Goal: Book appointment/travel/reservation

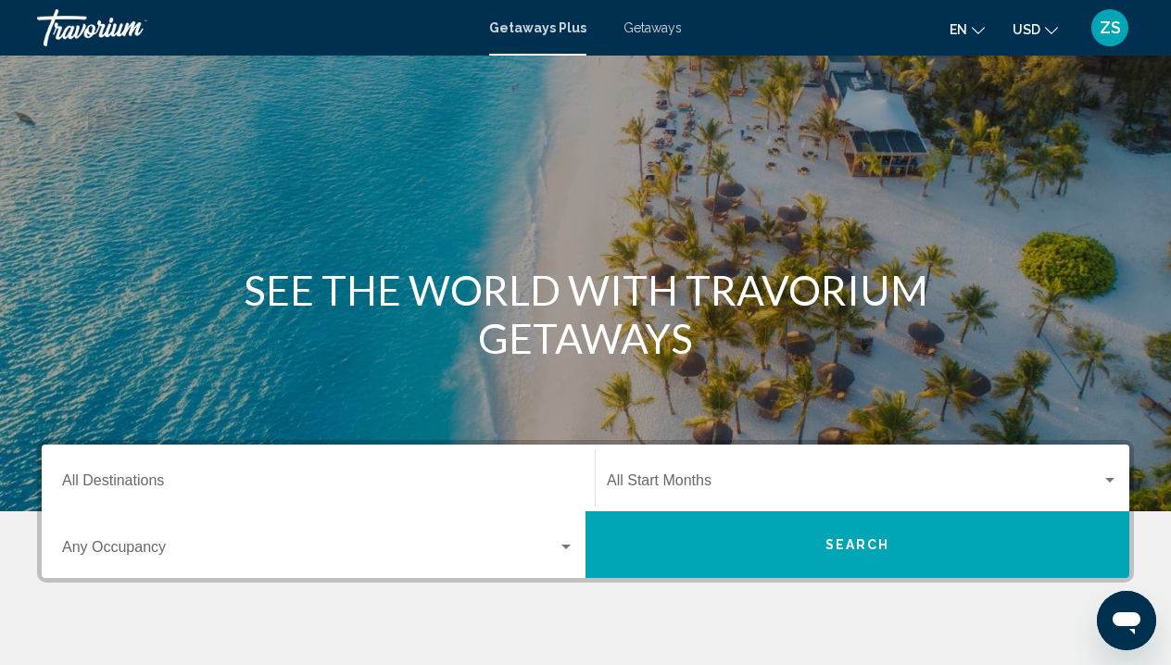
scroll to position [198, 0]
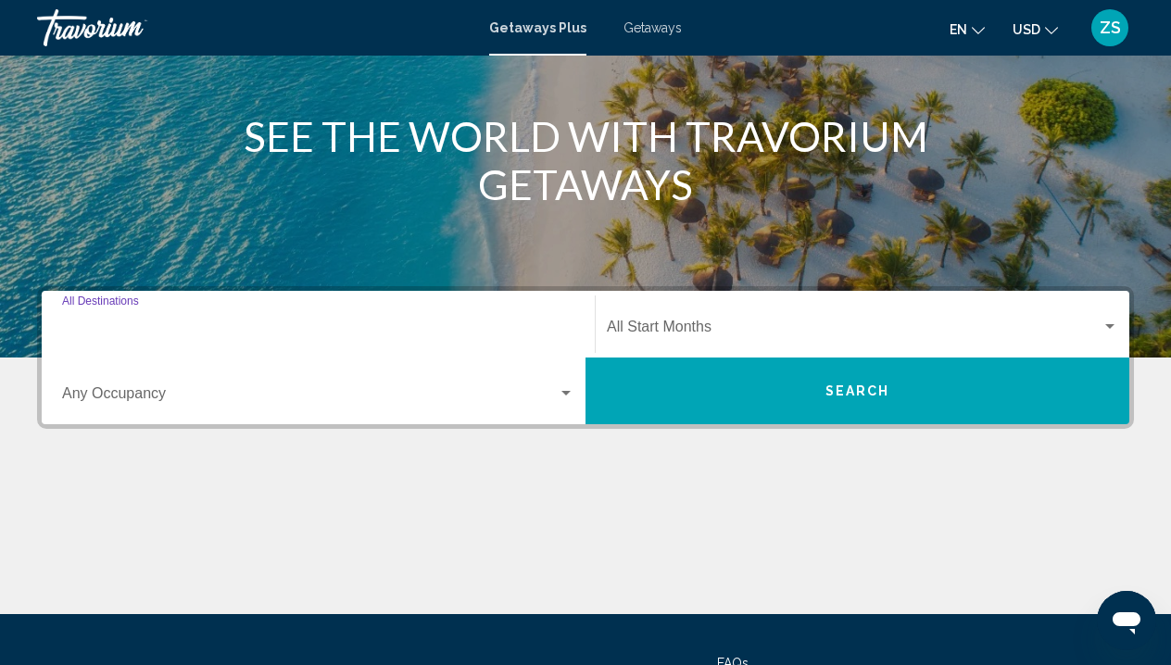
click at [410, 328] on input "Destination All Destinations" at bounding box center [318, 330] width 512 height 17
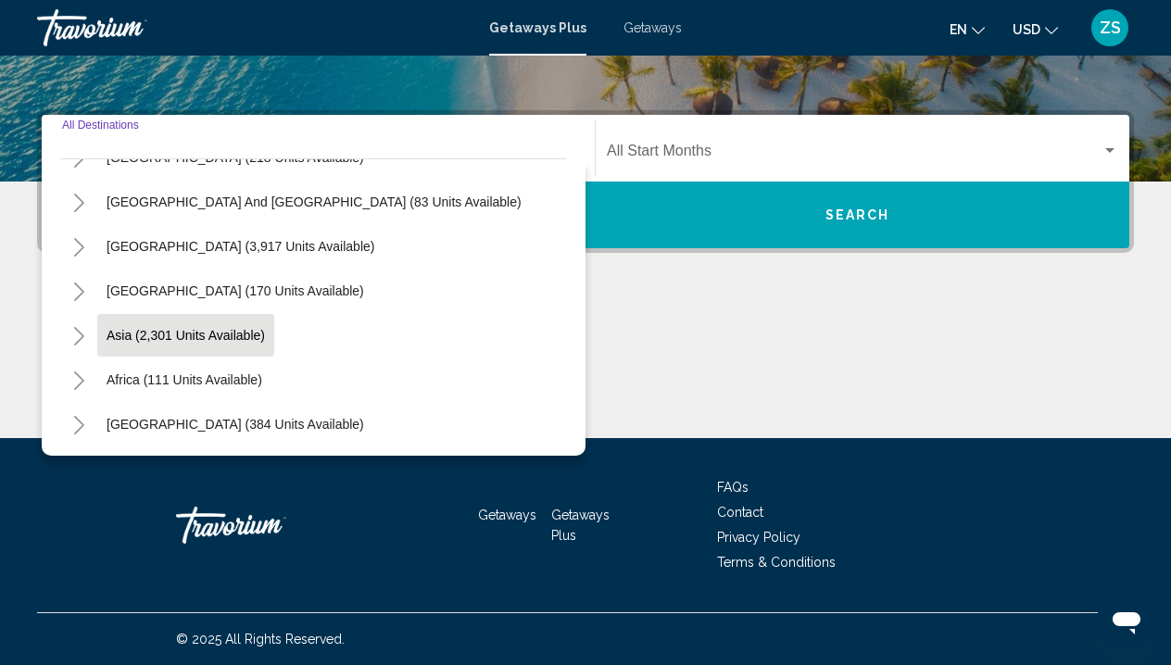
scroll to position [300, 0]
click at [172, 338] on span "Asia (2,301 units available)" at bounding box center [186, 335] width 158 height 15
type input "**********"
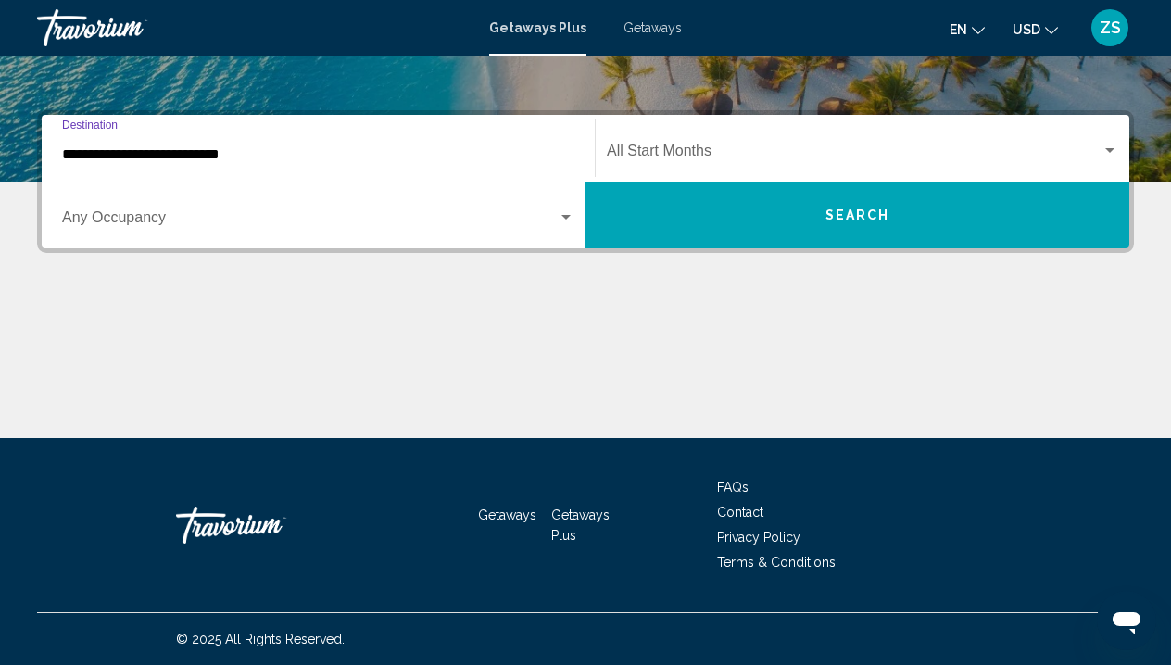
click at [745, 221] on button "Search" at bounding box center [858, 215] width 544 height 67
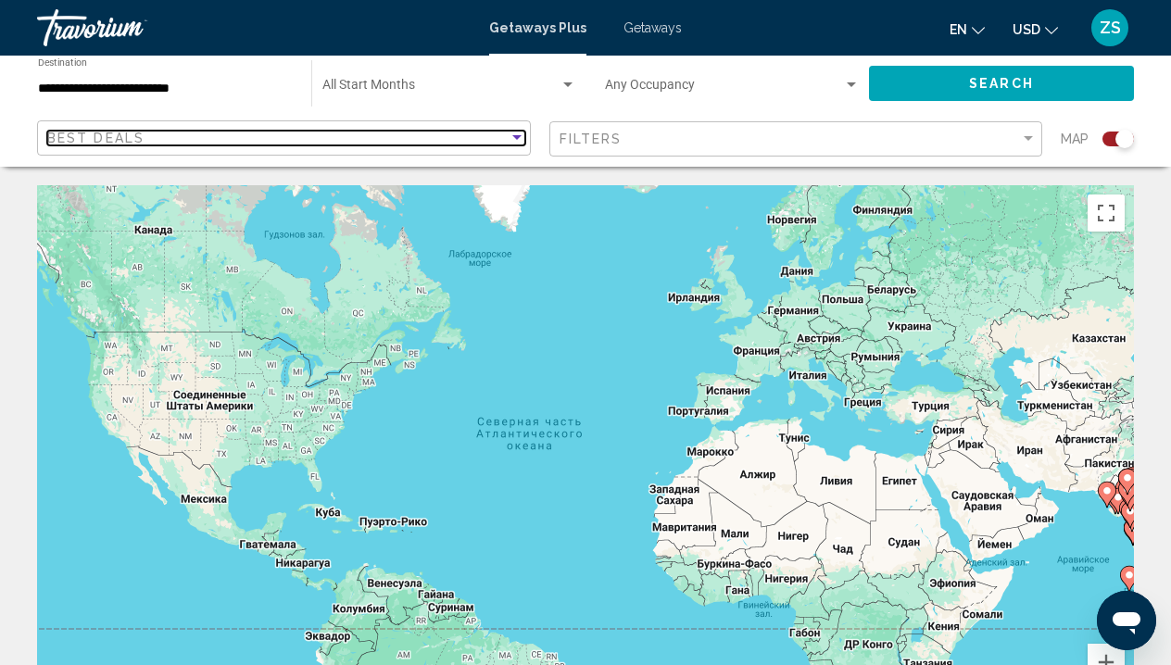
click at [507, 141] on div "Best Deals" at bounding box center [277, 138] width 461 height 15
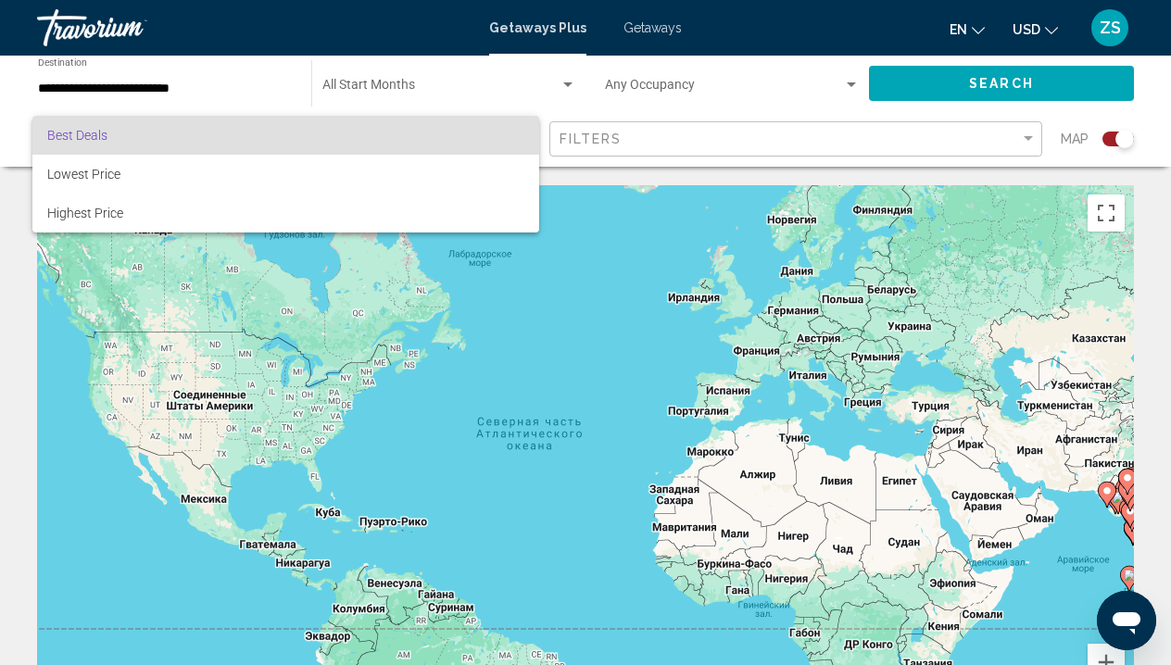
click at [223, 94] on div at bounding box center [585, 332] width 1171 height 665
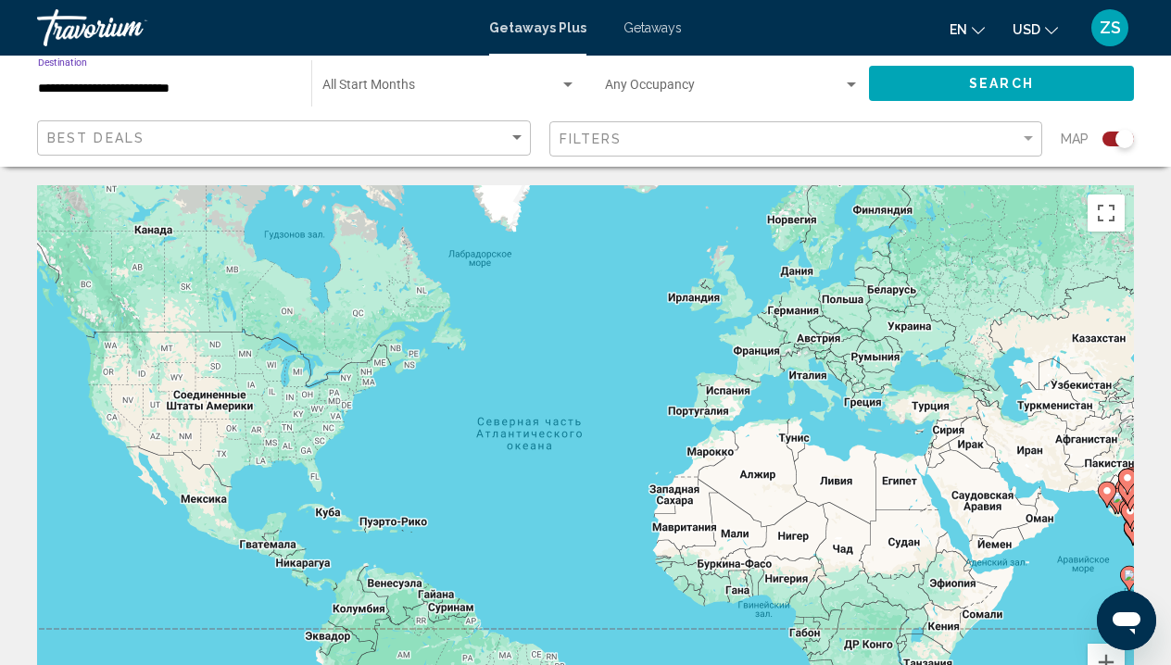
click at [176, 86] on input "**********" at bounding box center [165, 89] width 255 height 15
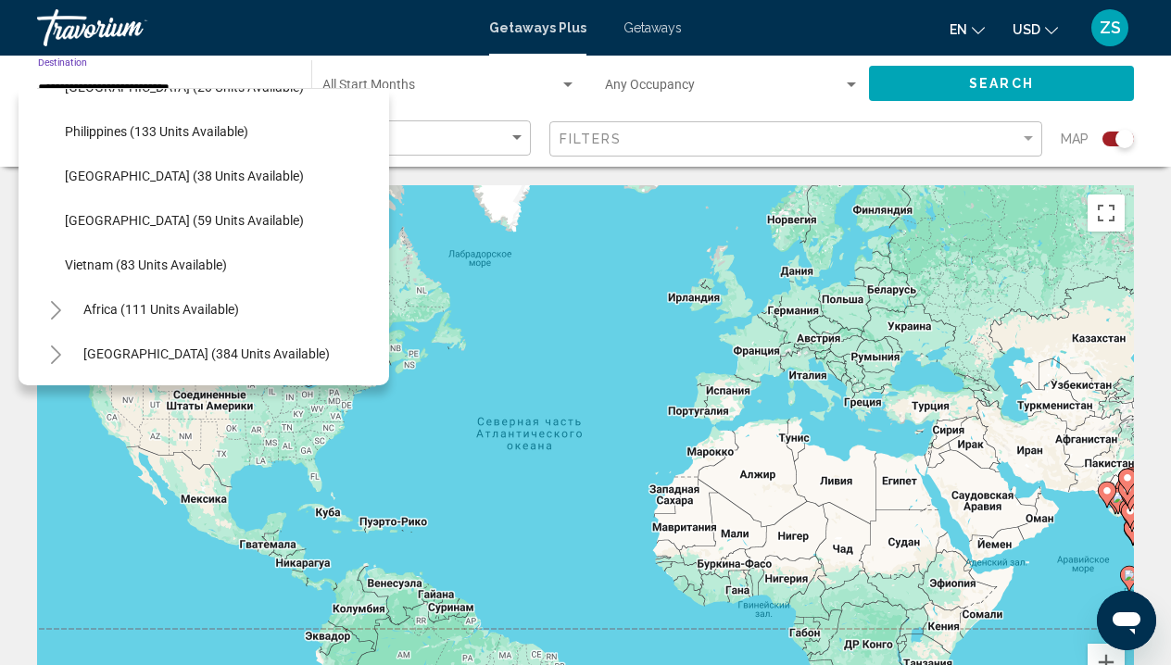
scroll to position [789, 0]
click at [201, 277] on button "Vietnam (83 units available)" at bounding box center [146, 265] width 181 height 43
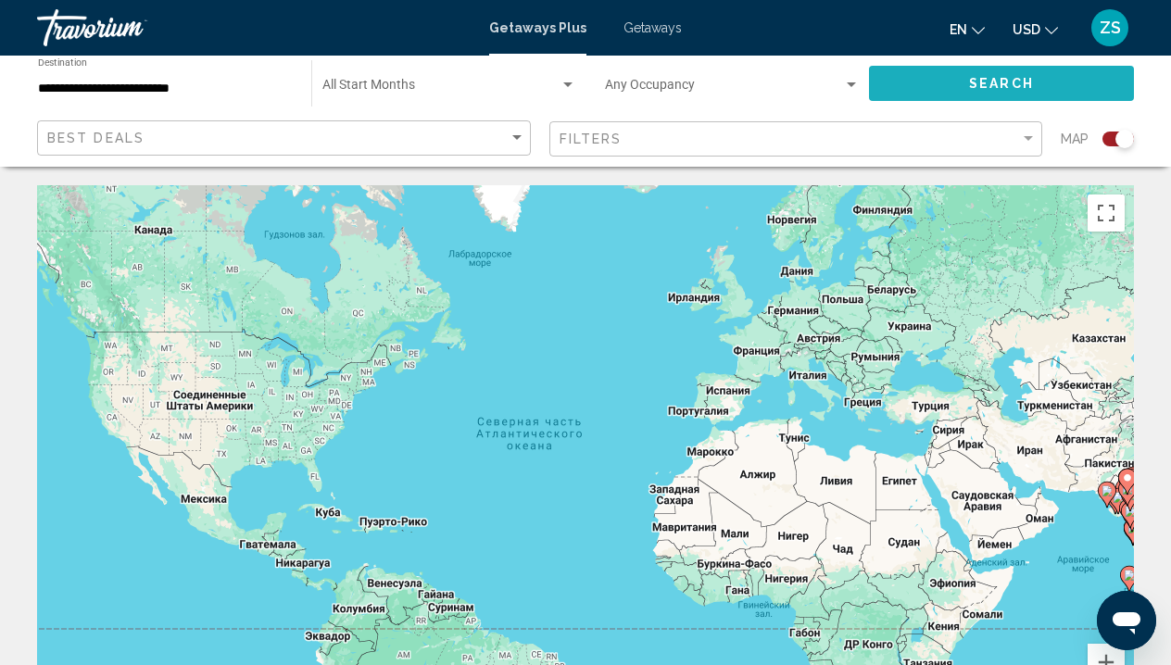
click at [1011, 86] on span "Search" at bounding box center [1001, 84] width 65 height 15
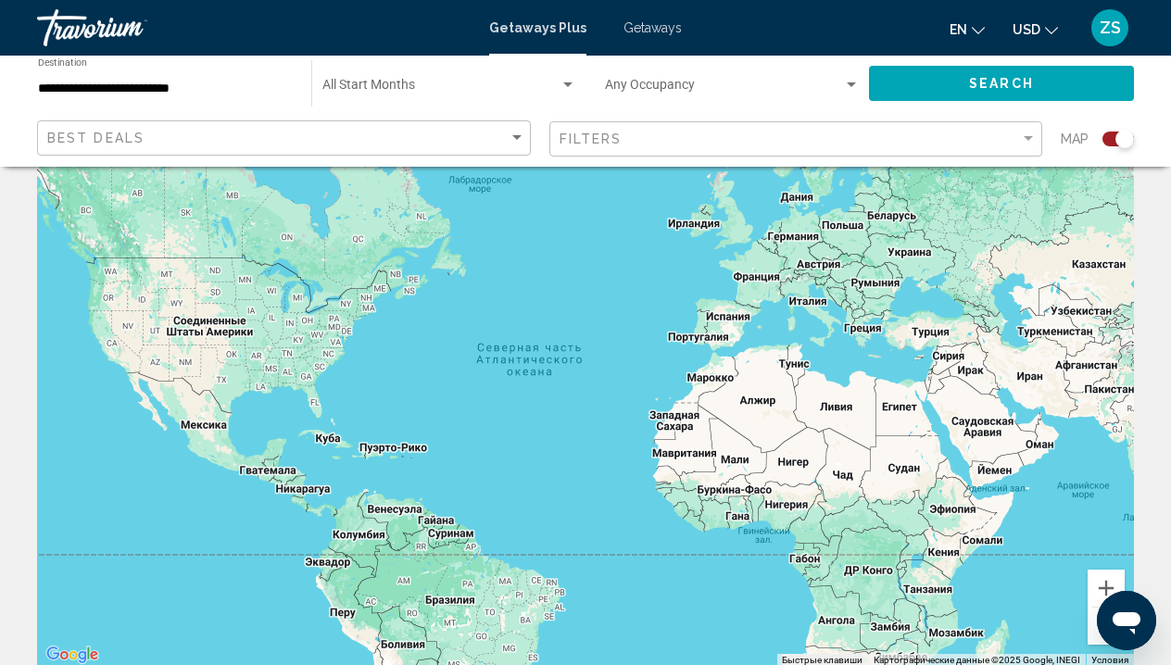
scroll to position [1, 0]
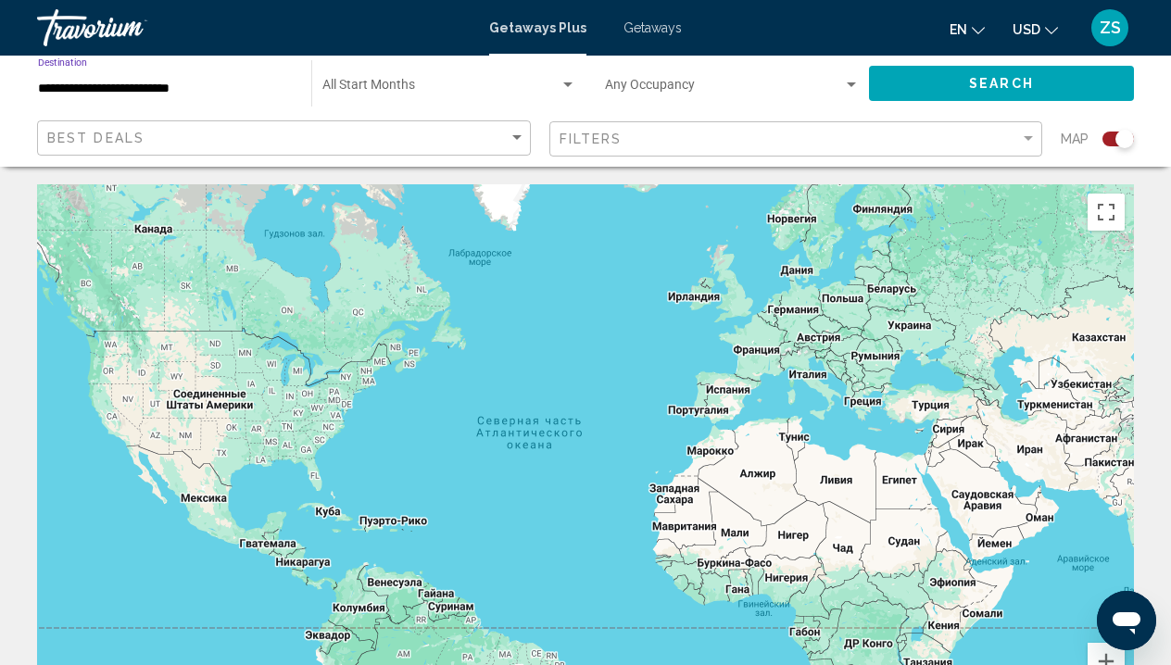
click at [170, 94] on input "**********" at bounding box center [165, 89] width 255 height 15
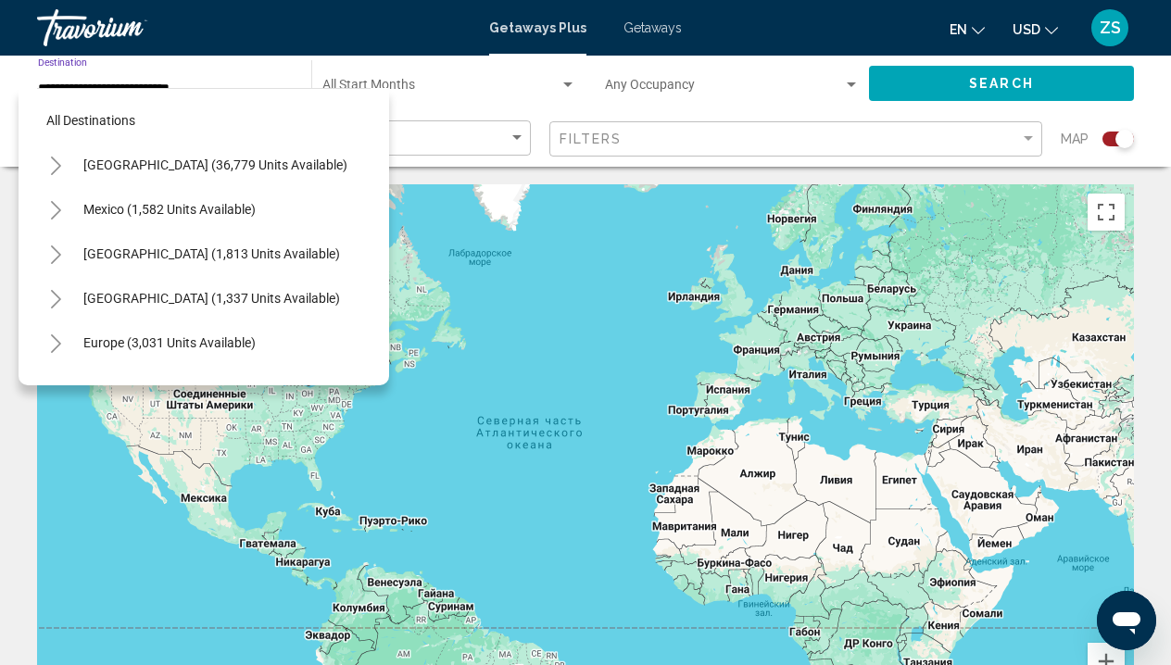
scroll to position [789, 0]
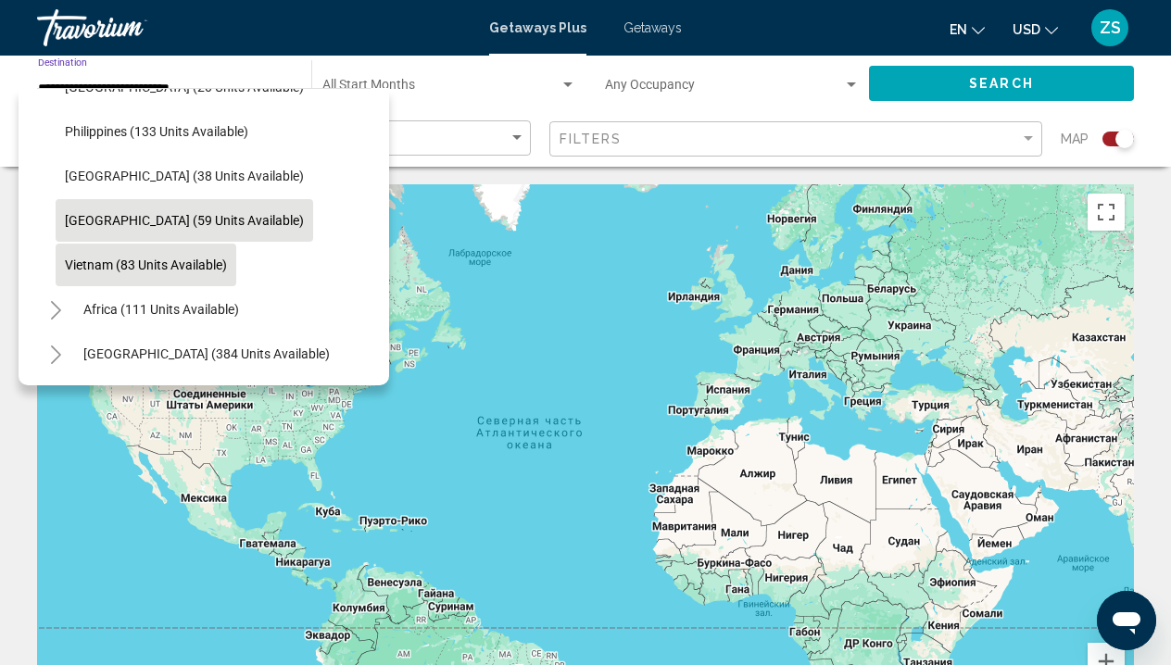
click at [170, 217] on span "[GEOGRAPHIC_DATA] (59 units available)" at bounding box center [184, 220] width 239 height 15
type input "**********"
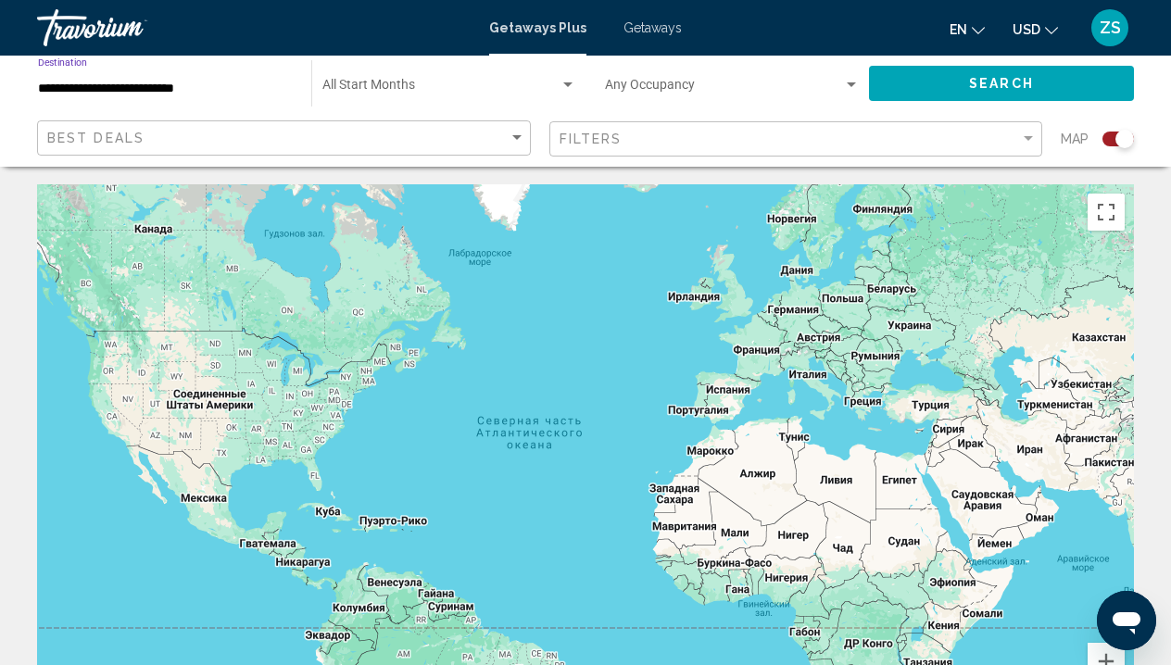
click at [972, 81] on span "Search" at bounding box center [1001, 84] width 65 height 15
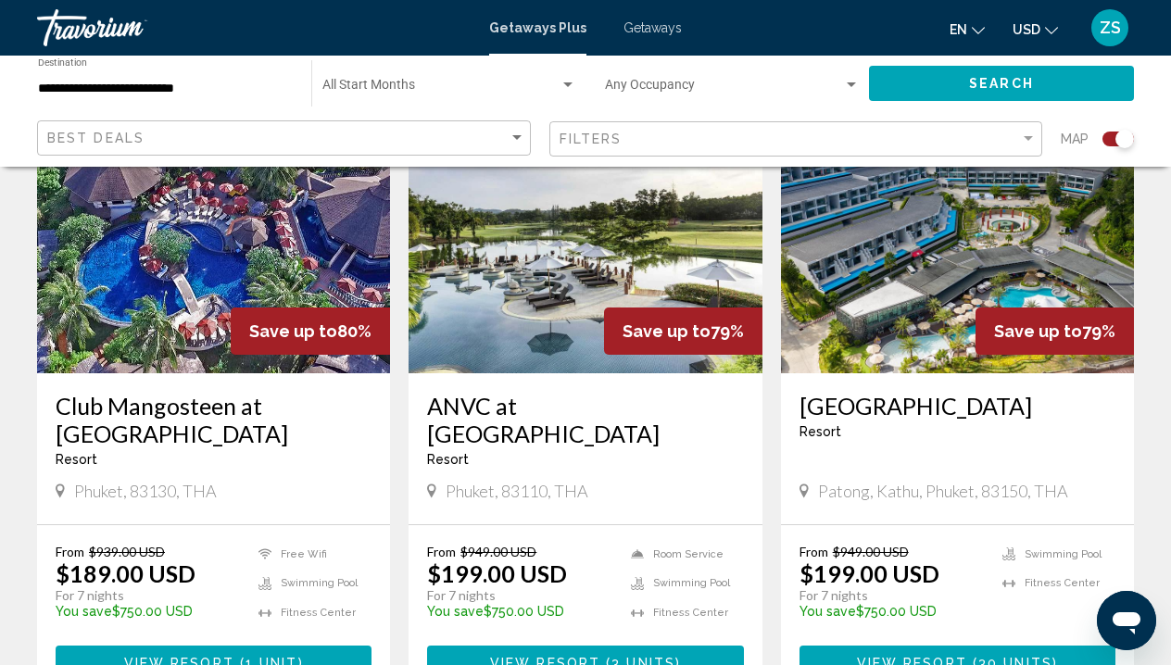
scroll to position [1451, 0]
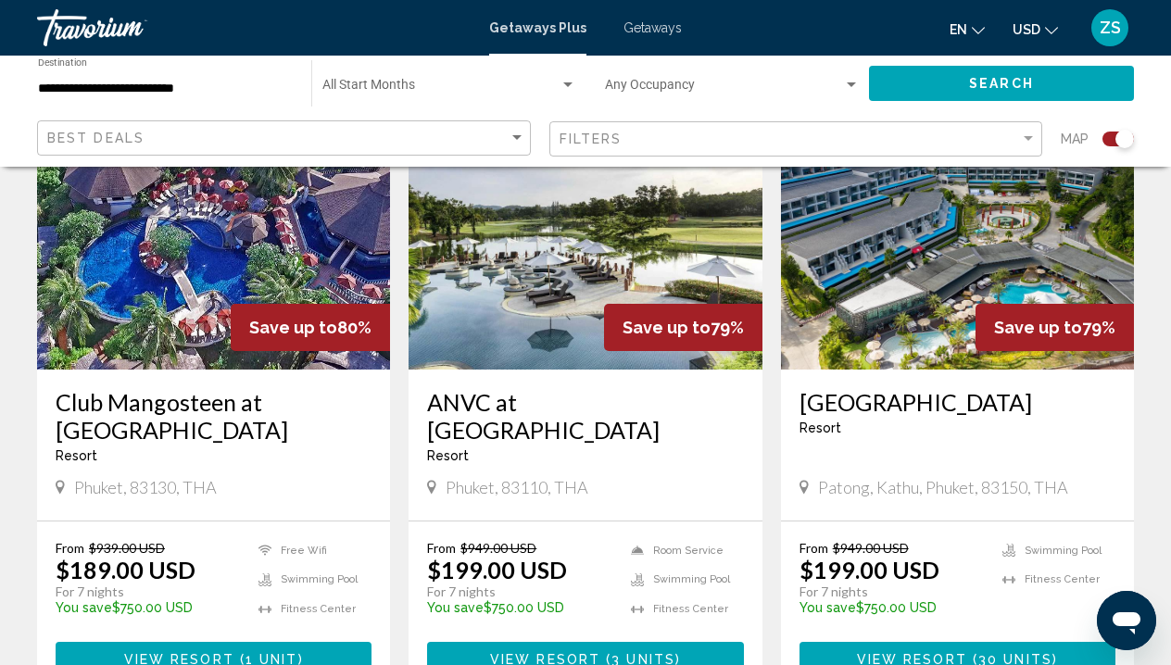
click at [564, 226] on img "Main content" at bounding box center [585, 221] width 353 height 297
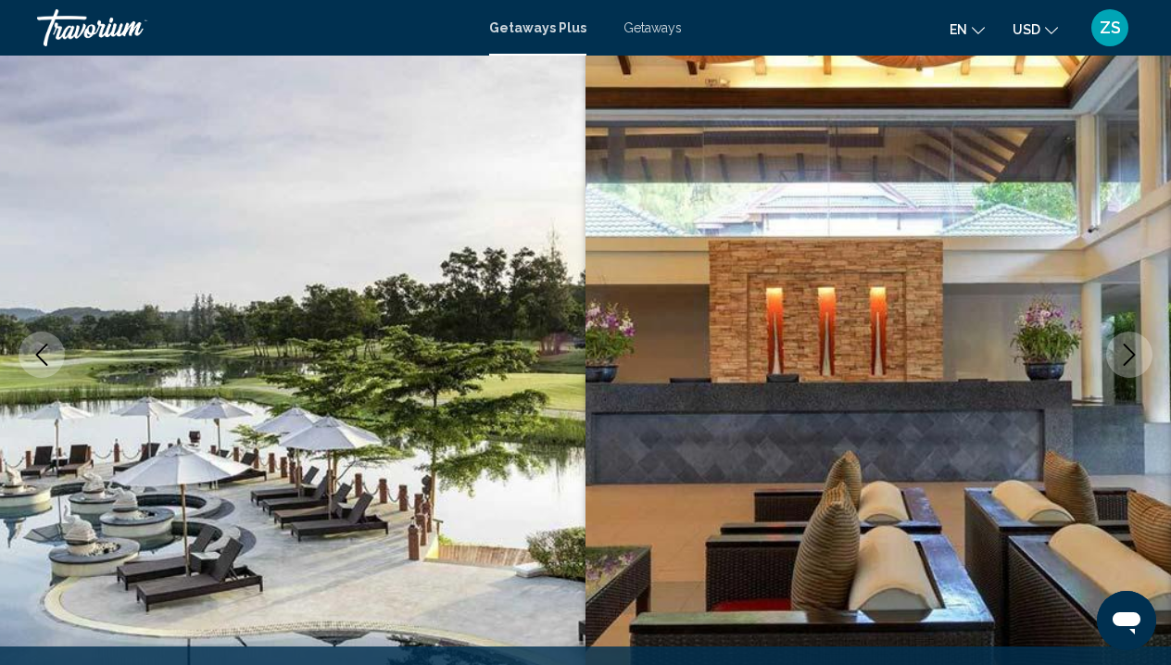
scroll to position [143, 0]
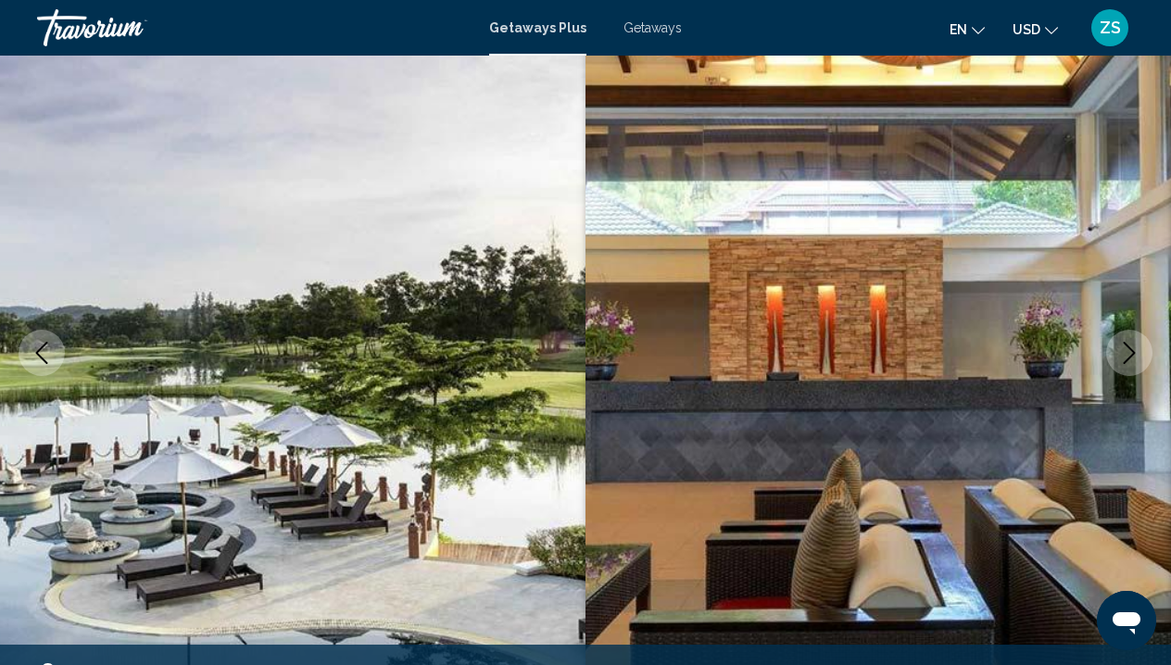
click at [1135, 350] on icon "Next image" at bounding box center [1129, 353] width 22 height 22
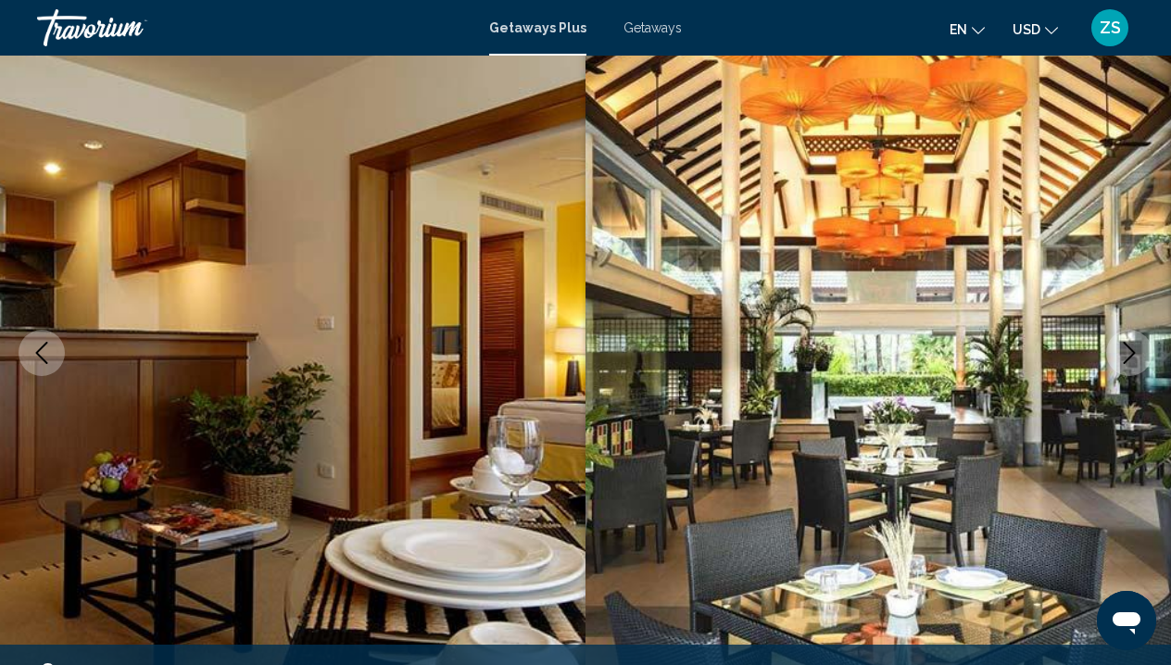
click at [1135, 350] on icon "Next image" at bounding box center [1129, 353] width 22 height 22
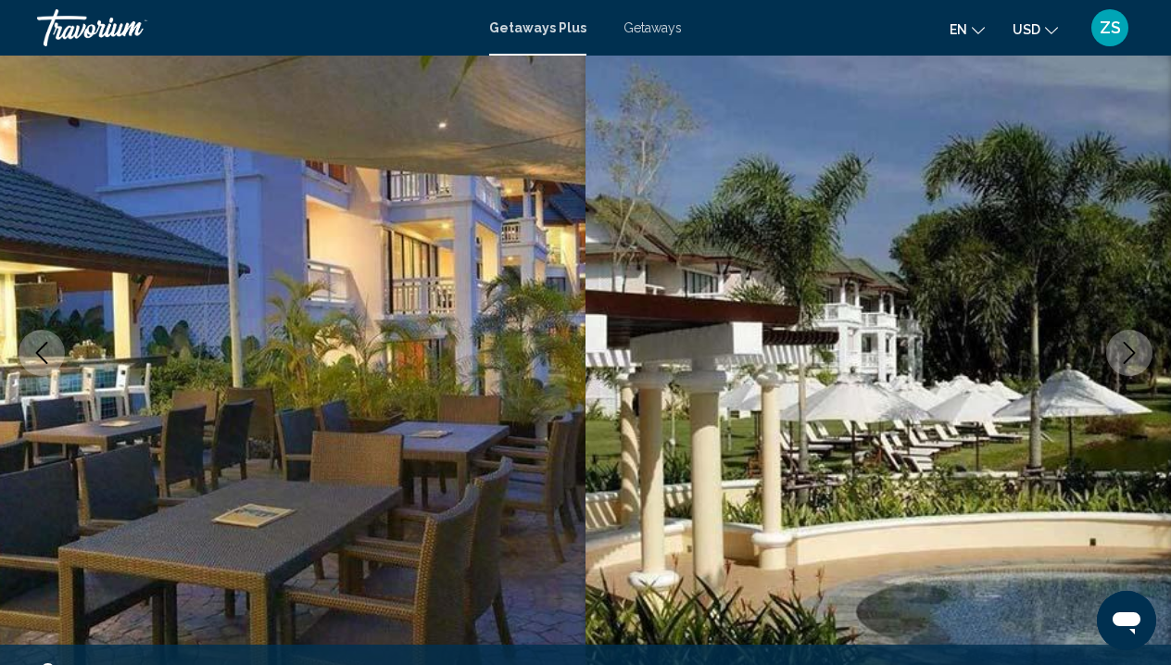
click at [1136, 351] on icon "Next image" at bounding box center [1129, 353] width 22 height 22
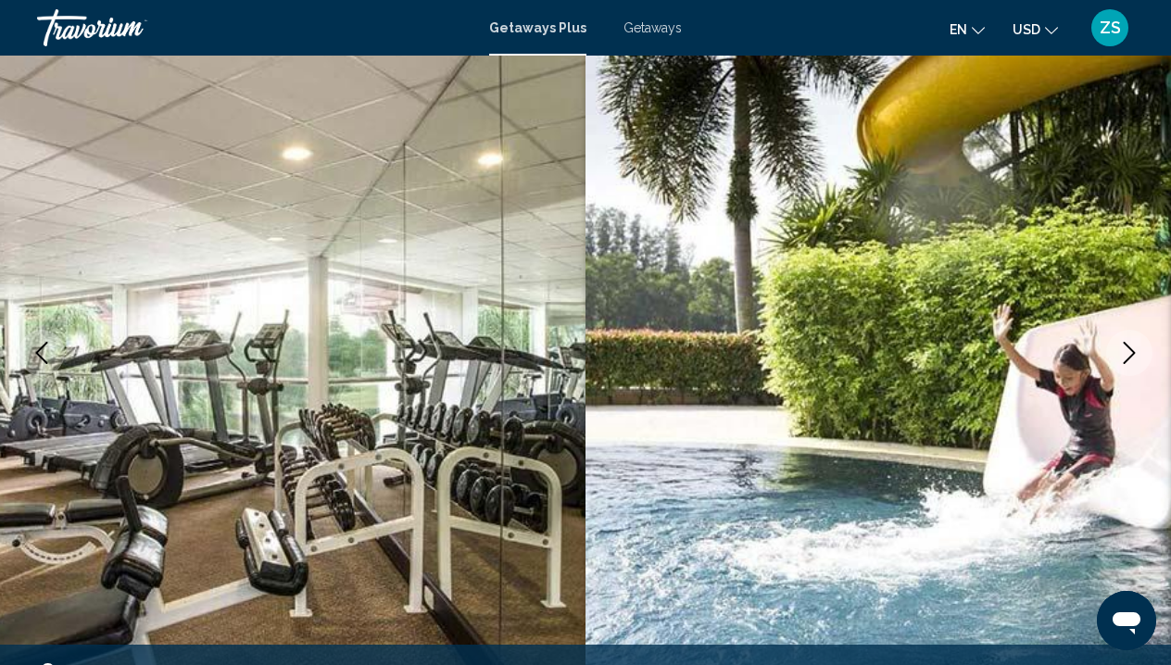
click at [1136, 352] on icon "Next image" at bounding box center [1129, 353] width 22 height 22
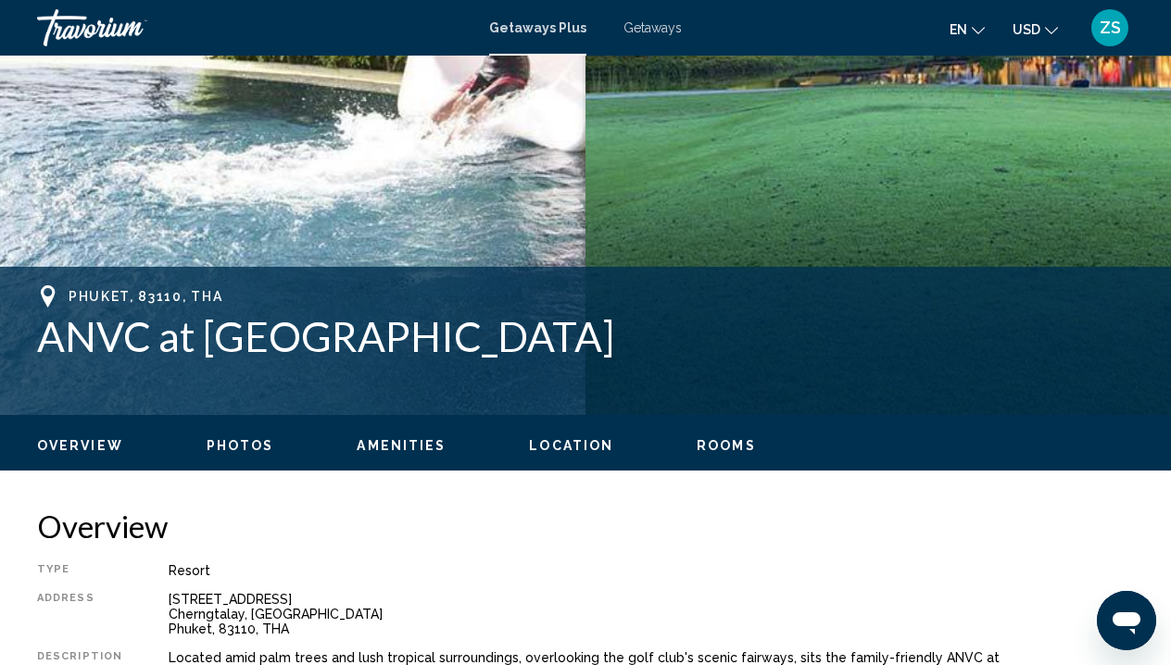
scroll to position [507, 0]
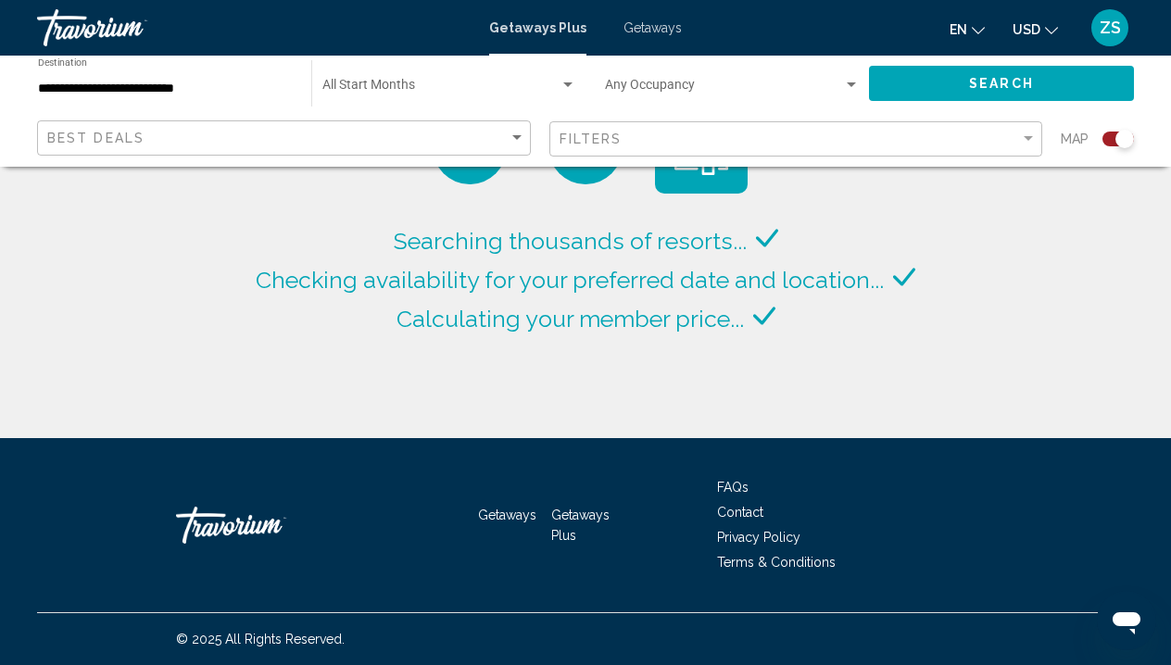
click at [668, 25] on span "Getaways" at bounding box center [653, 27] width 58 height 15
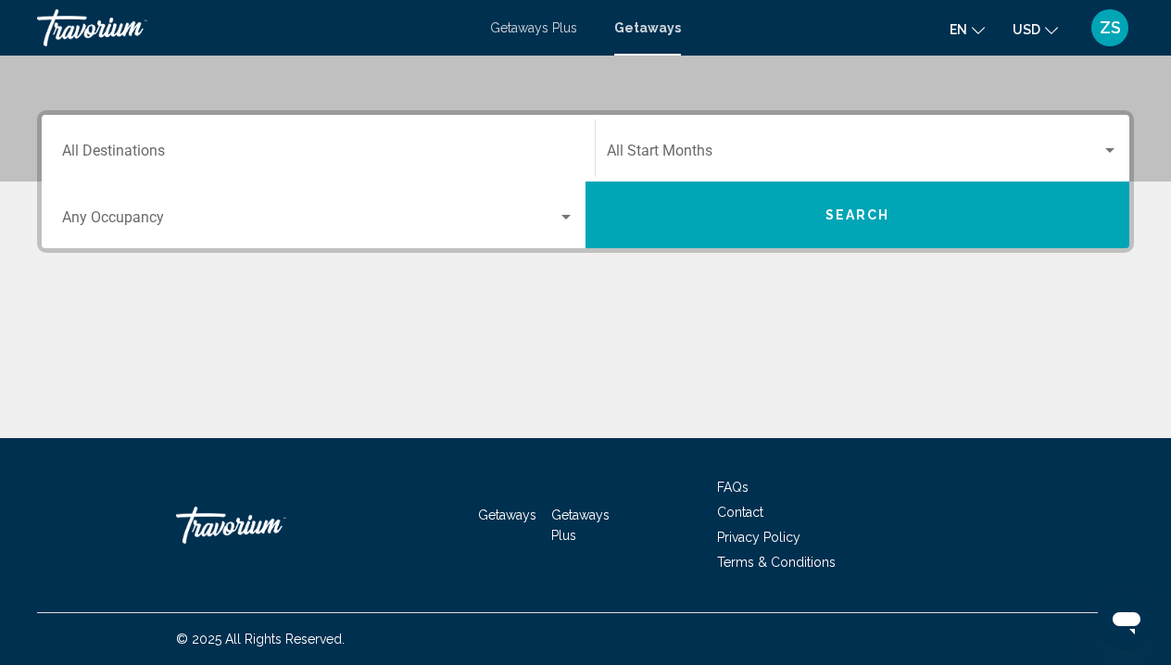
scroll to position [374, 0]
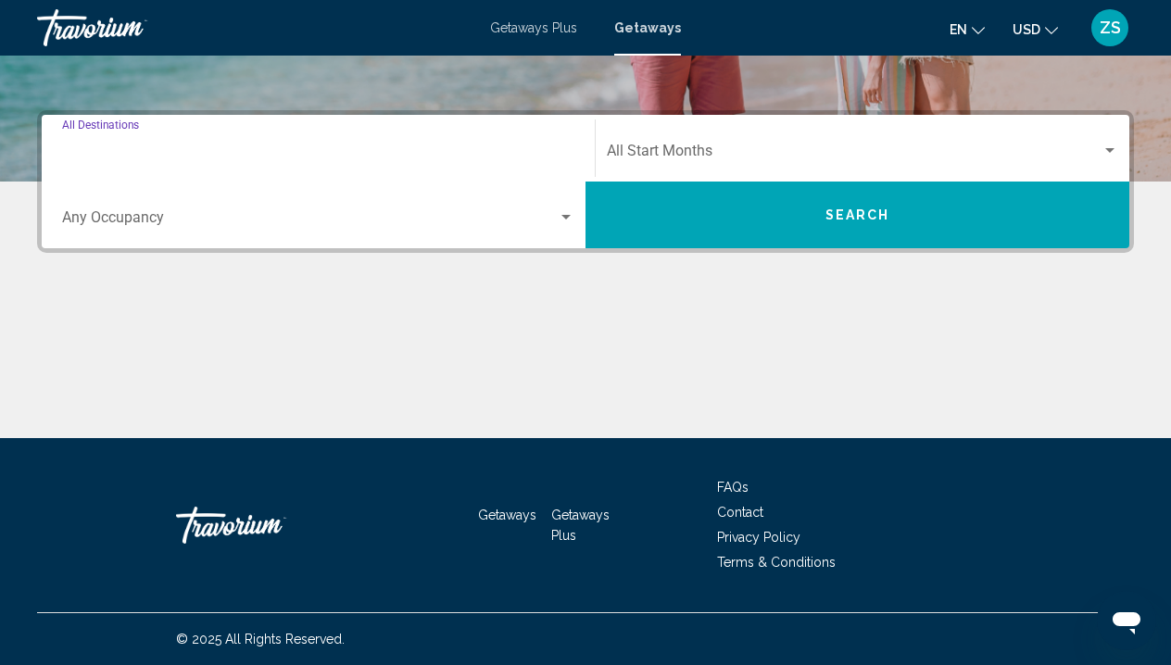
click at [511, 149] on input "Destination All Destinations" at bounding box center [318, 154] width 512 height 17
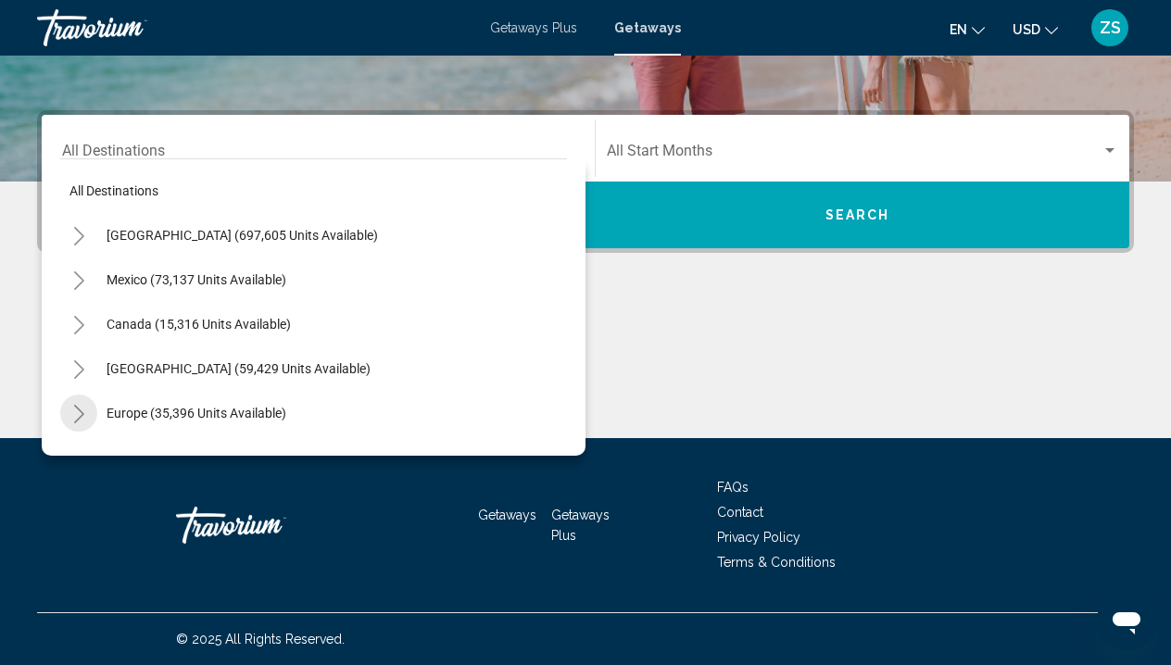
click at [83, 410] on icon "Toggle Europe (35,396 units available)" at bounding box center [79, 414] width 14 height 19
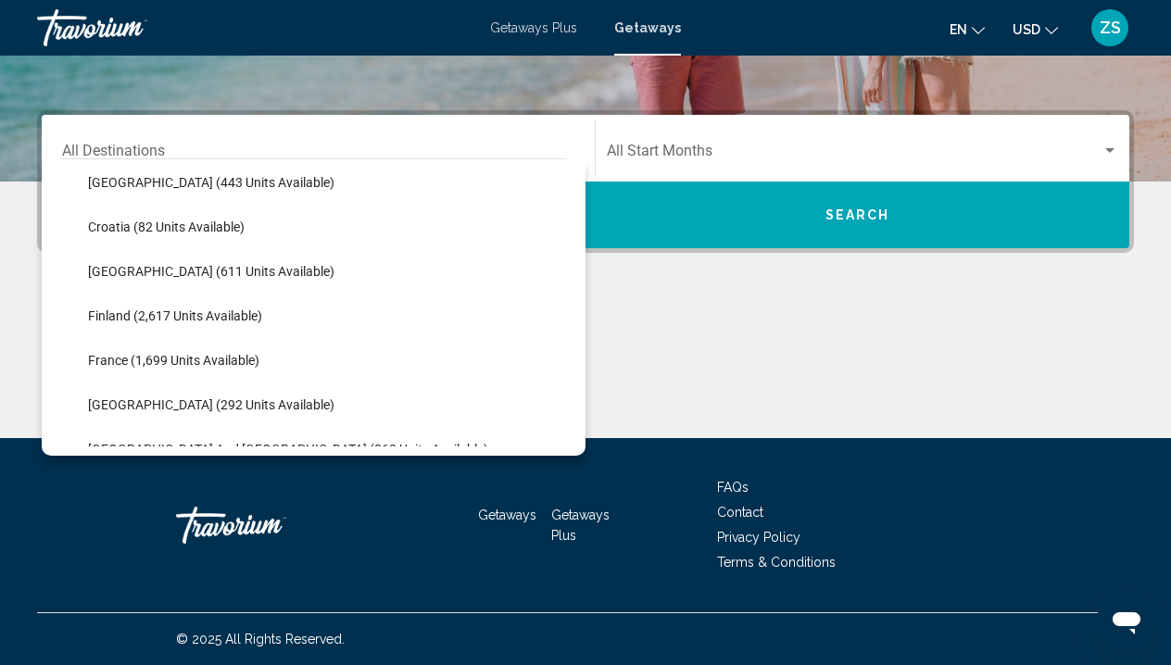
scroll to position [384, 0]
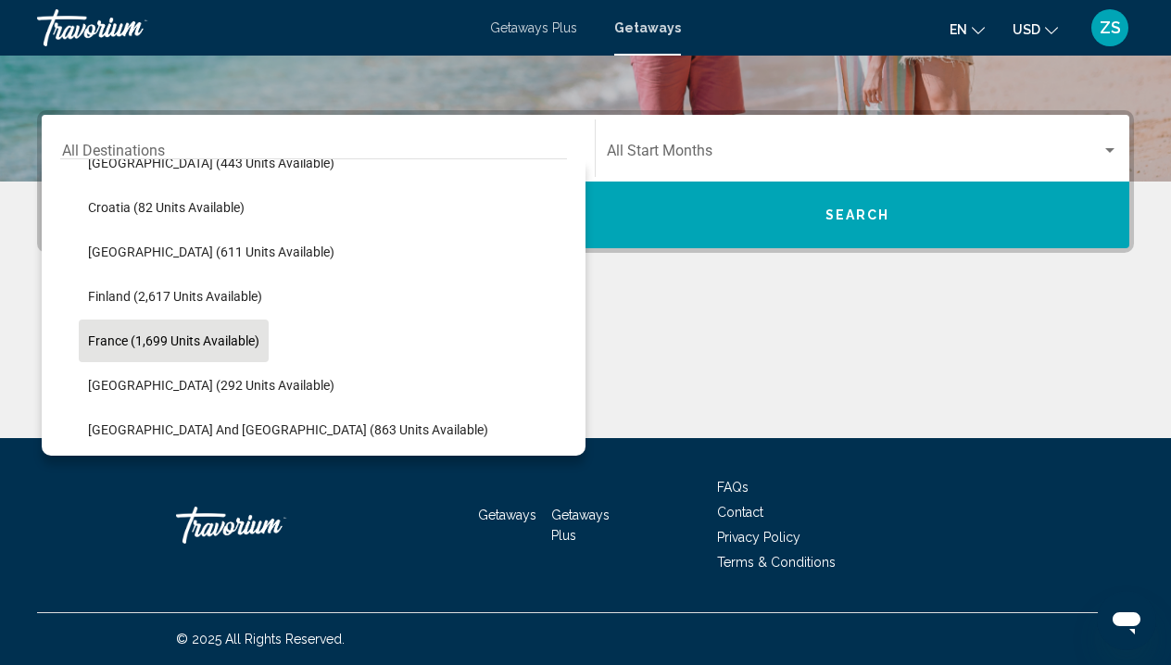
click at [219, 347] on span "France (1,699 units available)" at bounding box center [173, 341] width 171 height 15
type input "**********"
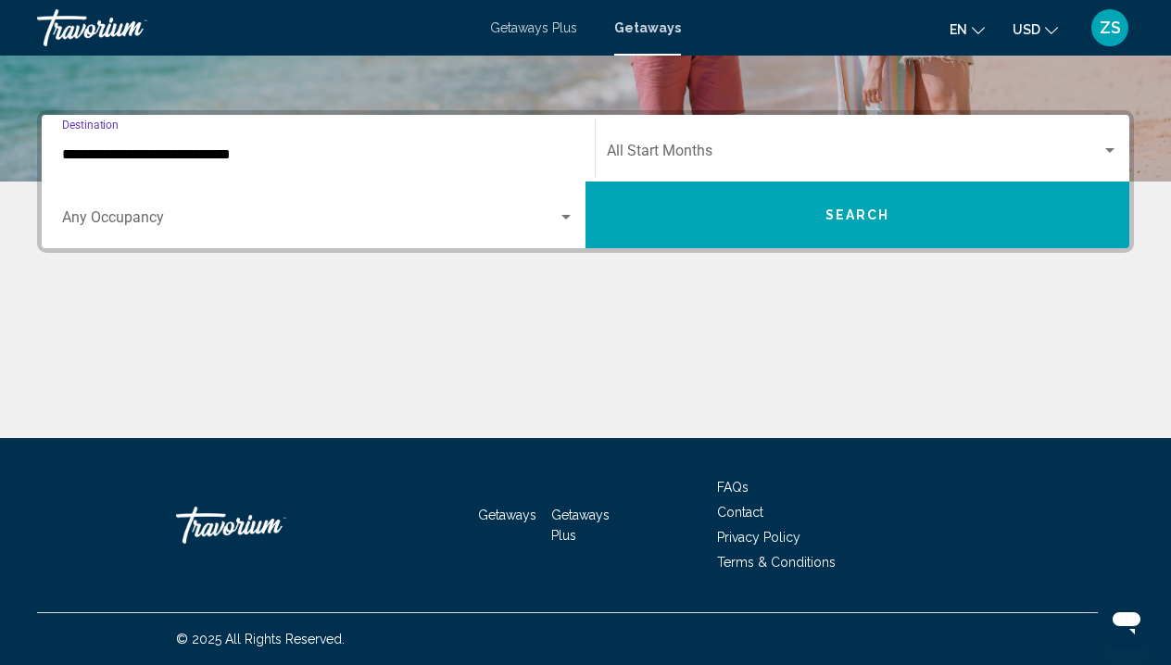
click at [738, 227] on button "Search" at bounding box center [858, 215] width 544 height 67
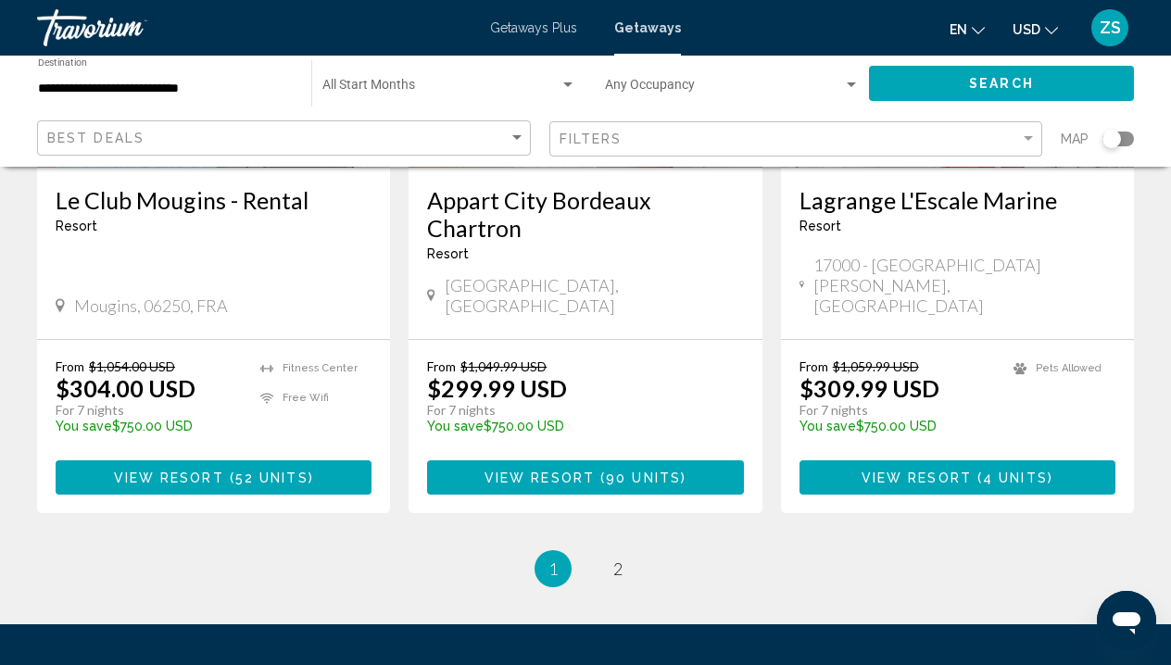
scroll to position [2424, 0]
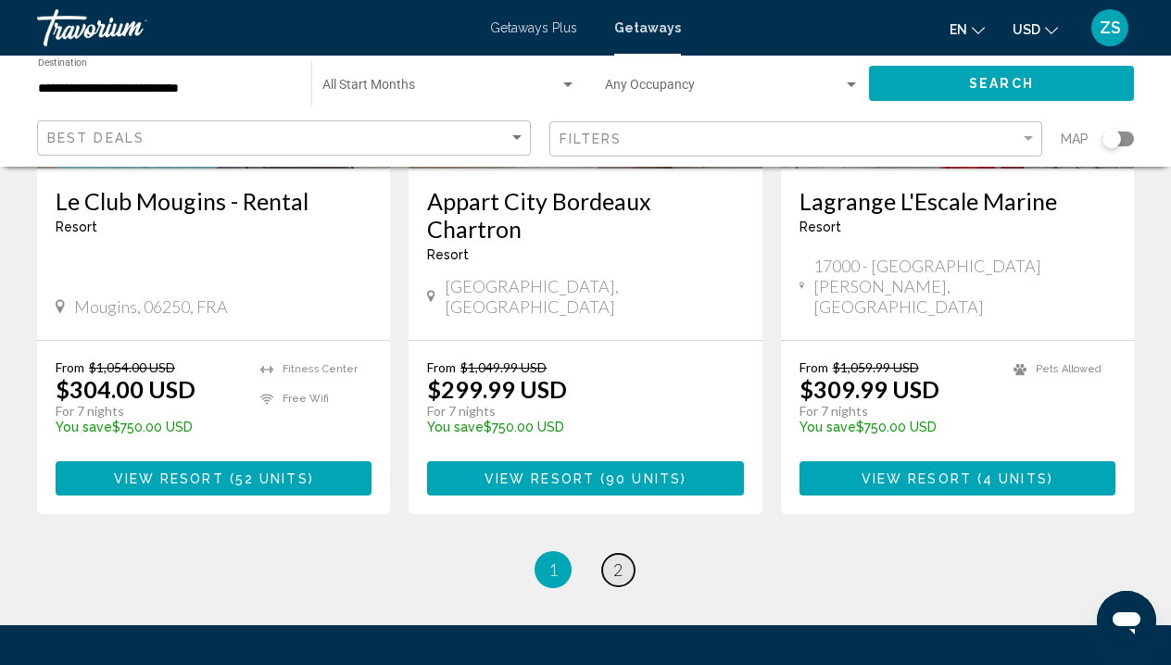
click at [622, 560] on span "2" at bounding box center [617, 570] width 9 height 20
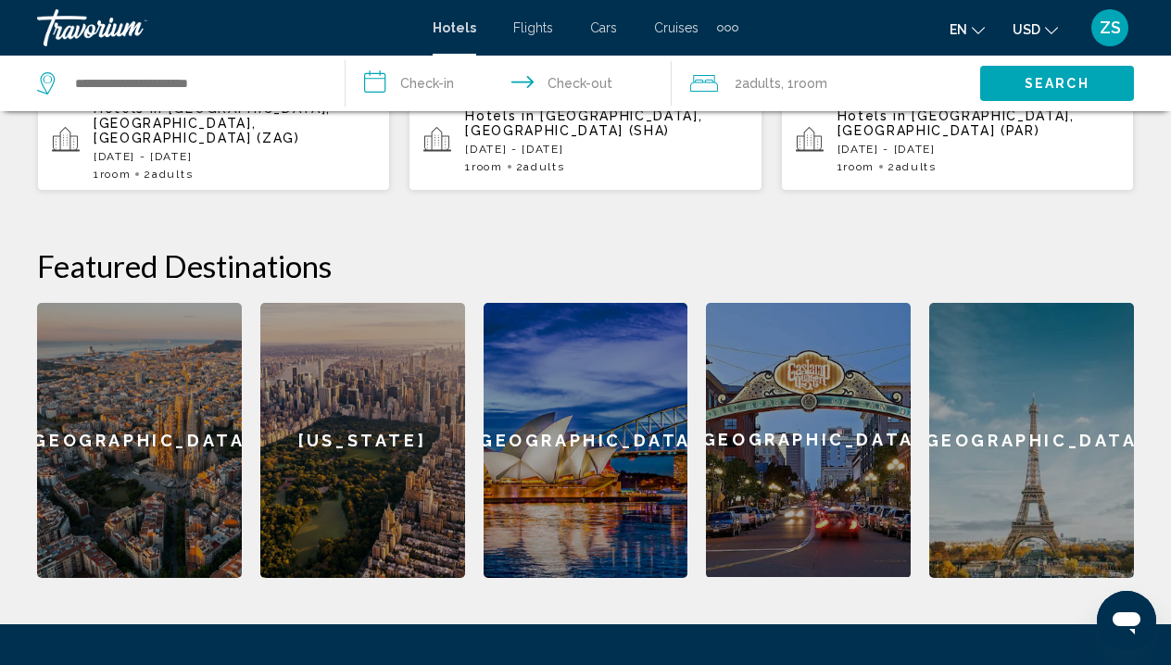
scroll to position [281, 0]
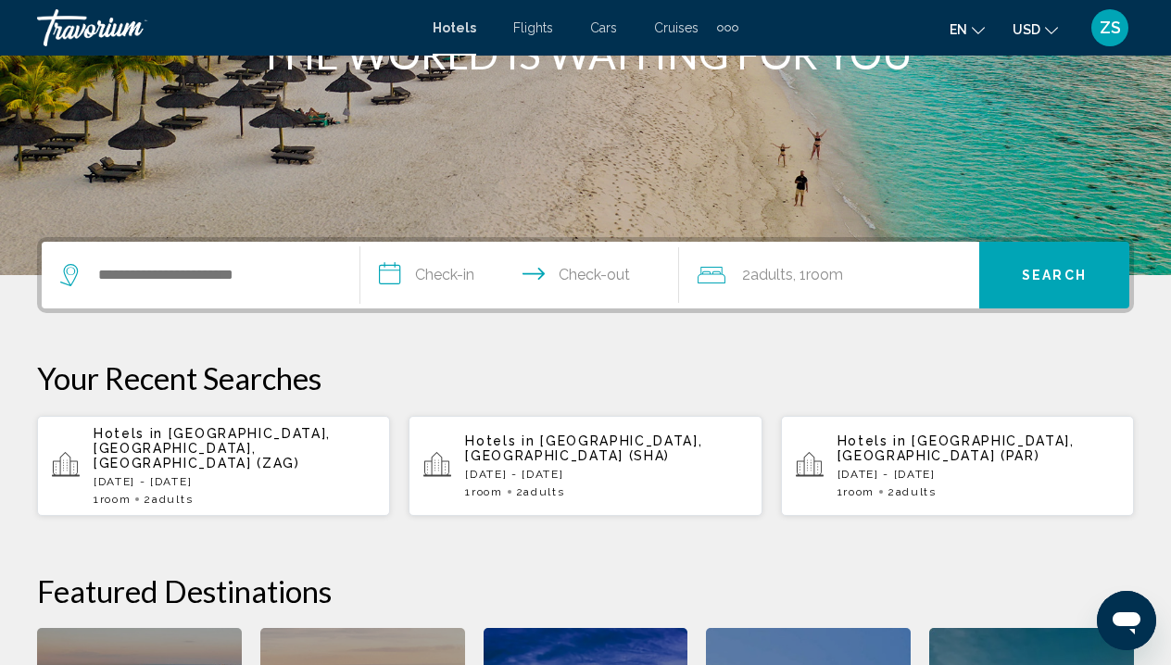
click at [282, 461] on div "Hotels in Zagreb, Zagreb County, Croatia (ZAG) Thu, 04 Sep - Sun, 07 Sep 1 Room…" at bounding box center [235, 466] width 282 height 80
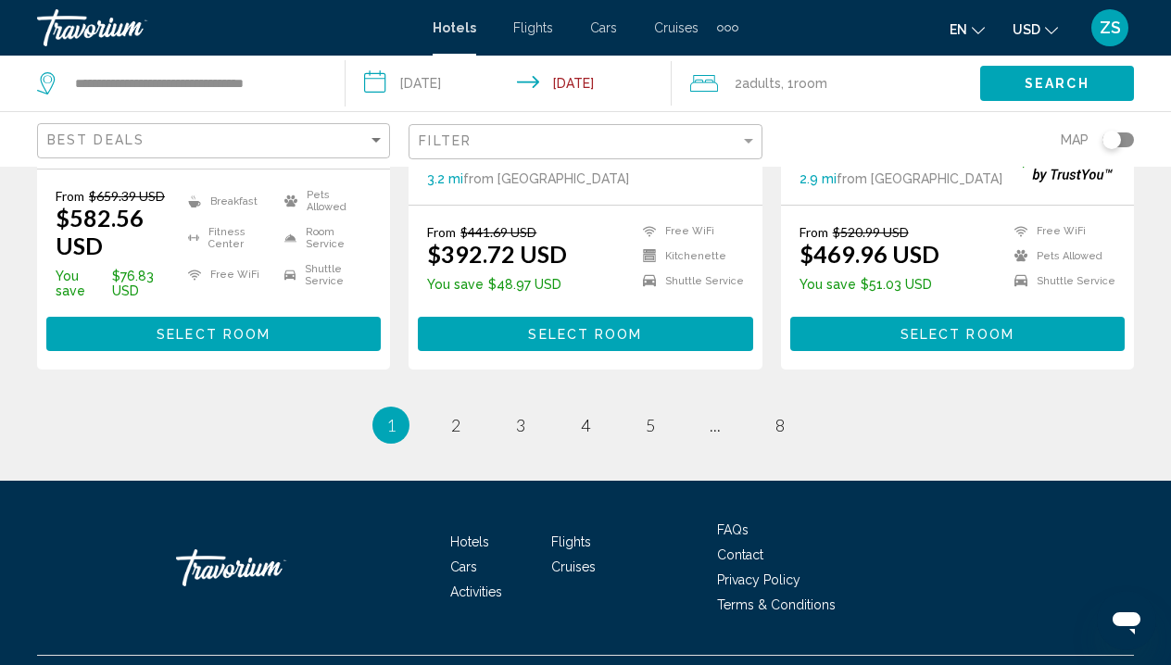
scroll to position [2702, 0]
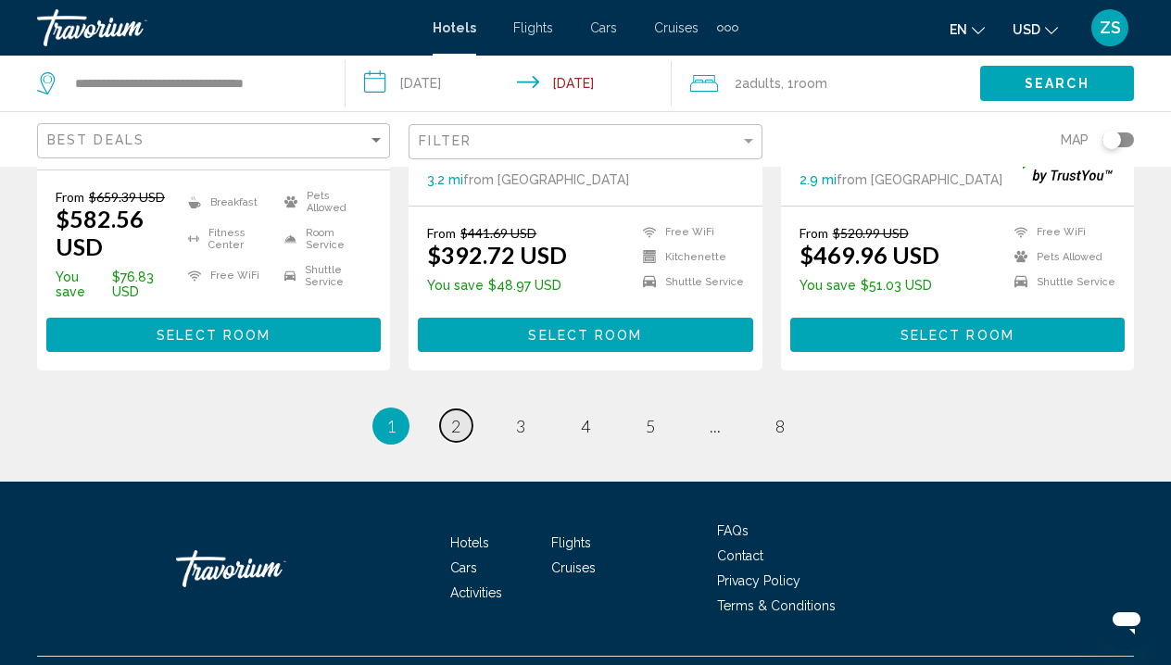
click at [455, 416] on span "2" at bounding box center [455, 426] width 9 height 20
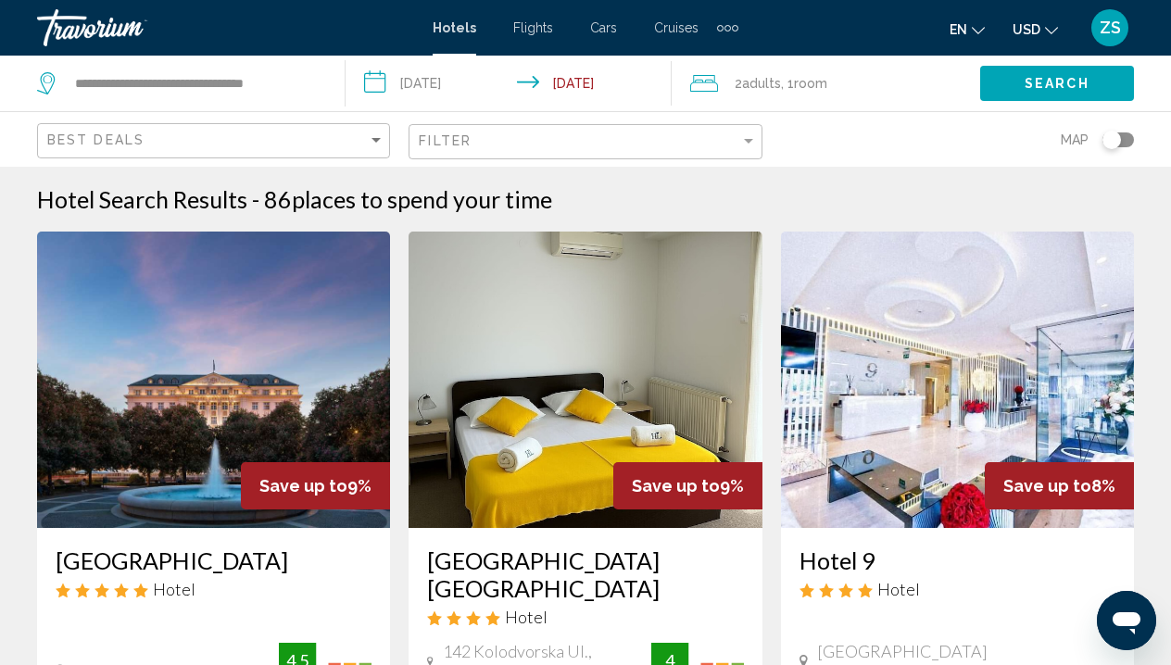
click at [309, 57] on div "**********" at bounding box center [181, 84] width 289 height 56
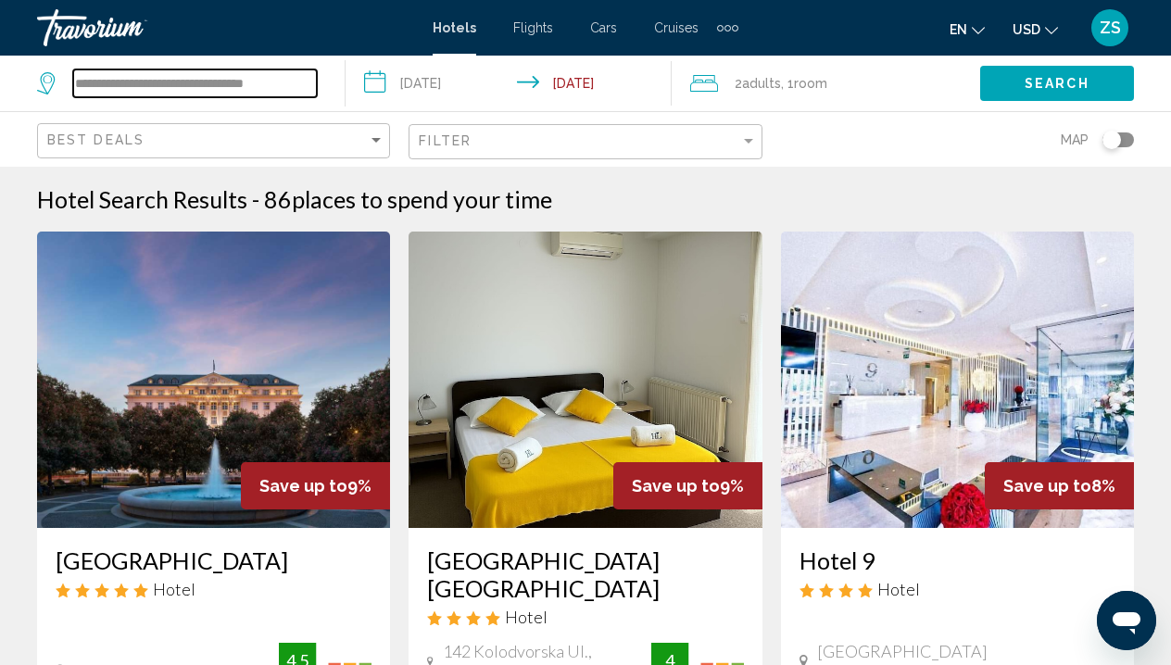
click at [308, 82] on input "**********" at bounding box center [195, 83] width 244 height 28
